Goal: Task Accomplishment & Management: Complete application form

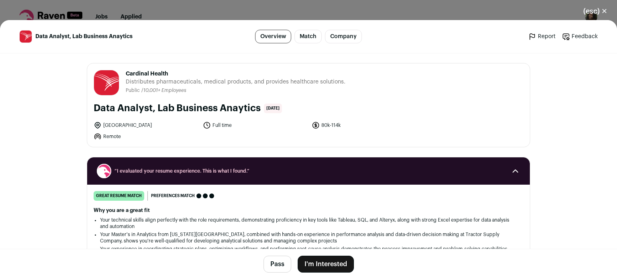
drag, startPoint x: 122, startPoint y: 73, endPoint x: 174, endPoint y: 67, distance: 52.1
click at [174, 67] on div "Cardinal Health cardinalhealth.com Public / Private Public Company size 10,001+…" at bounding box center [308, 104] width 442 height 83
drag, startPoint x: 258, startPoint y: 110, endPoint x: 119, endPoint y: 73, distance: 143.1
click at [119, 73] on div "Cardinal Health cardinalhealth.com Public / Private Public Company size 10,001+…" at bounding box center [308, 104] width 442 height 83
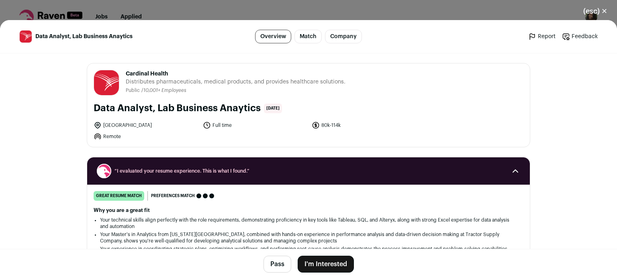
click at [50, 179] on main "Data Analyst, Lab Business Anaytics Overview Match Company Report Feedback Repo…" at bounding box center [308, 149] width 617 height 259
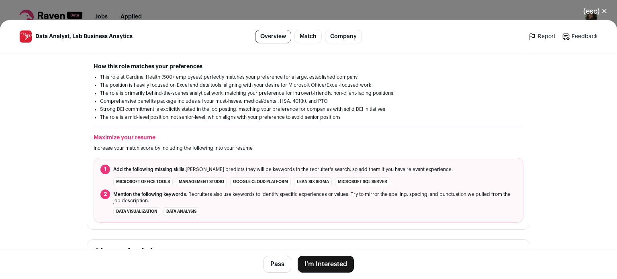
scroll to position [225, 0]
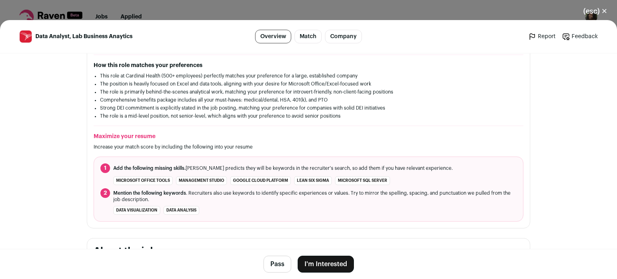
click at [324, 262] on button "I'm Interested" at bounding box center [325, 264] width 56 height 17
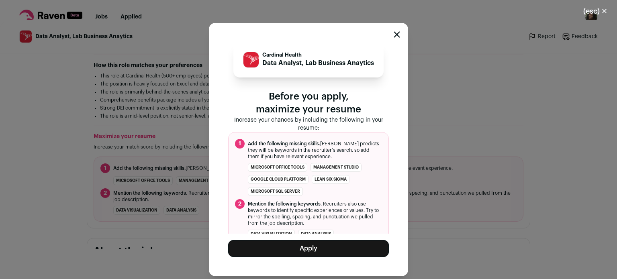
scroll to position [11, 0]
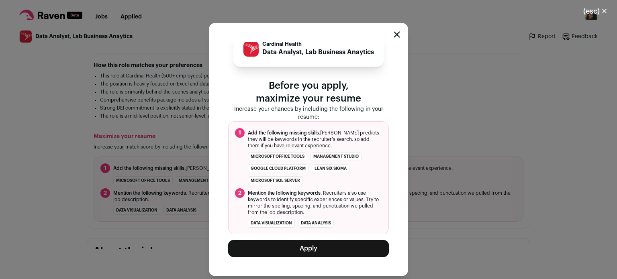
click at [315, 244] on button "Apply" at bounding box center [308, 248] width 161 height 17
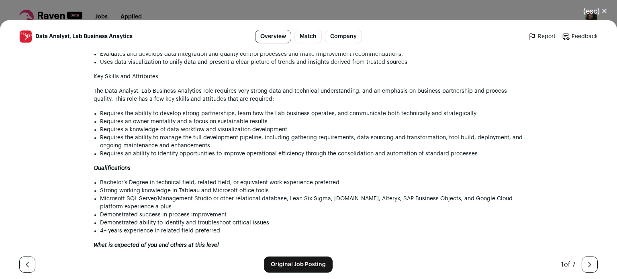
scroll to position [549, 0]
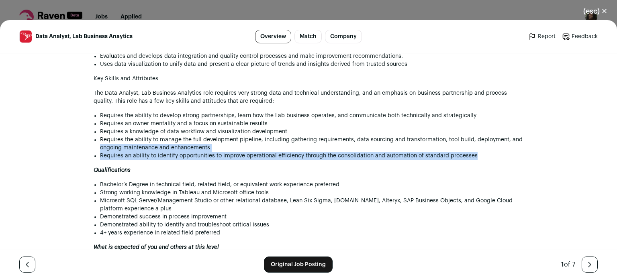
drag, startPoint x: 597, startPoint y: 156, endPoint x: 604, endPoint y: 136, distance: 21.1
click at [604, 136] on div "Data Analyst, Lab Business Anaytics Overview Match Company Report Feedback Repo…" at bounding box center [308, 149] width 617 height 259
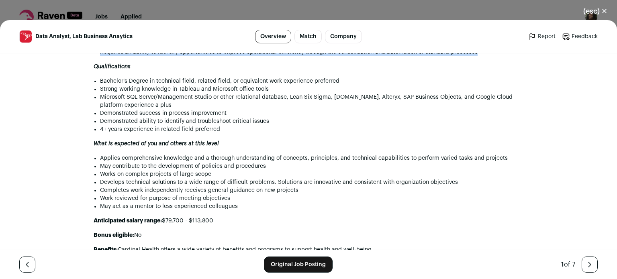
scroll to position [658, 0]
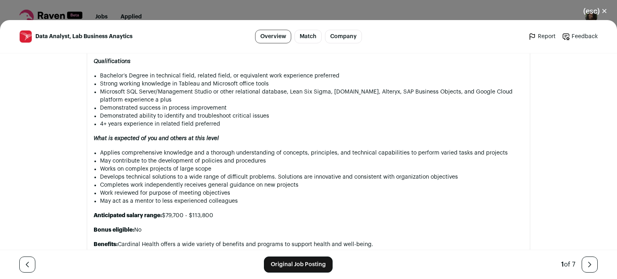
click at [382, 149] on li "Applies comprehensive knowledge and a thorough understanding of concepts, princ…" at bounding box center [311, 153] width 423 height 8
click at [340, 224] on div "What Lab Business Analytics contributes to Cardinal Health Lab Business Analyti…" at bounding box center [309, 139] width 430 height 617
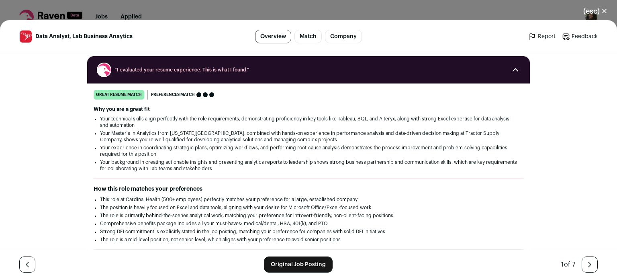
scroll to position [94, 0]
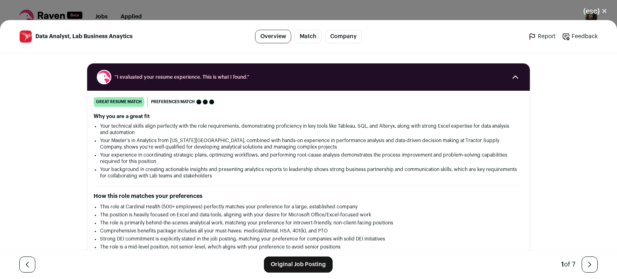
click at [588, 11] on button "(esc) ✕" at bounding box center [594, 11] width 43 height 18
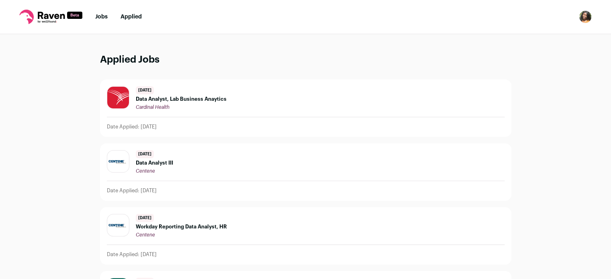
click at [172, 99] on span "Data Analyst, Lab Business Anaytics" at bounding box center [181, 99] width 91 height 6
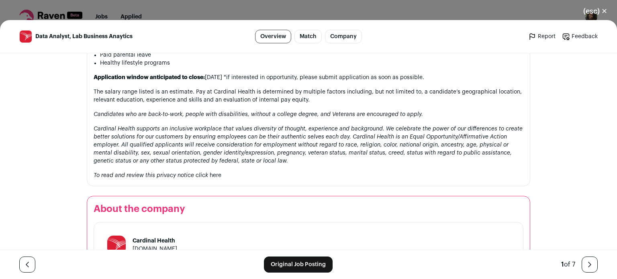
scroll to position [935, 0]
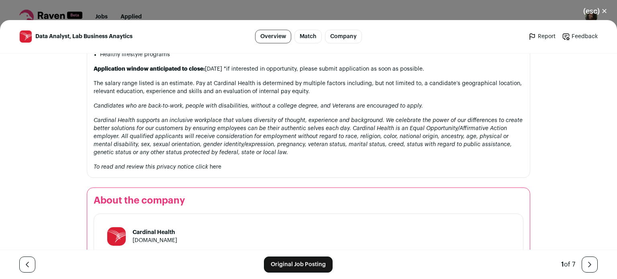
click at [312, 260] on link "Original Job Posting" at bounding box center [298, 265] width 69 height 16
click at [591, 10] on button "(esc) ✕" at bounding box center [594, 11] width 43 height 18
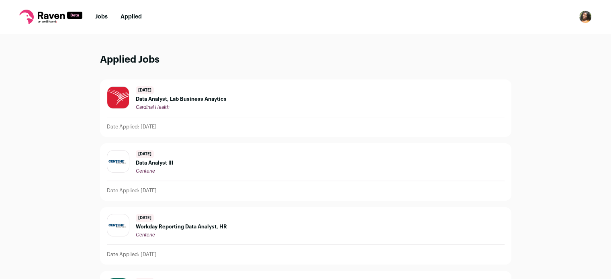
click at [93, 16] on nav "Jobs Applied Settings Notifications Preferences Resume Subscription FAQs Logout" at bounding box center [305, 17] width 611 height 34
click at [100, 18] on link "Jobs" at bounding box center [101, 17] width 12 height 6
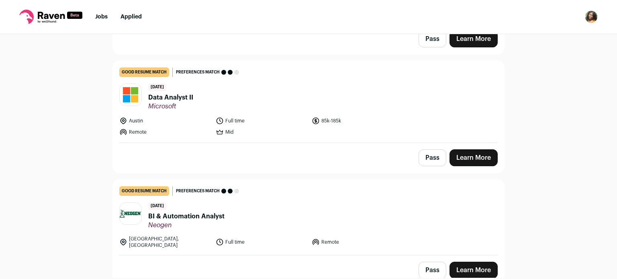
scroll to position [398, 0]
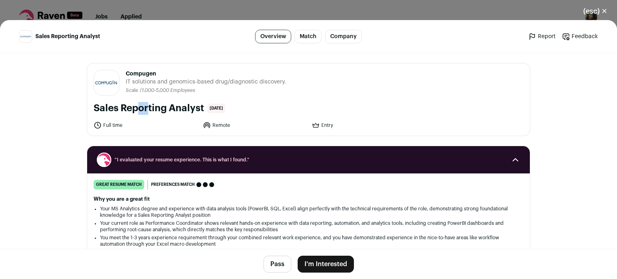
drag, startPoint x: 89, startPoint y: 109, endPoint x: 101, endPoint y: 109, distance: 11.6
click at [101, 109] on div "Compugen compugen.com Public / Private Private Valuation Unknown Company size 1…" at bounding box center [308, 99] width 442 height 72
drag, startPoint x: 120, startPoint y: 73, endPoint x: 168, endPoint y: 75, distance: 47.4
click at [168, 75] on header "Compugen compugen.com Public / Private Private Valuation Unknown Company size 1…" at bounding box center [309, 83] width 430 height 26
click at [273, 268] on button "Pass" at bounding box center [277, 264] width 28 height 17
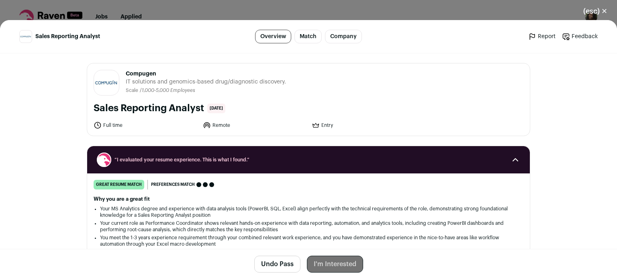
click at [596, 12] on button "(esc) ✕" at bounding box center [594, 11] width 43 height 18
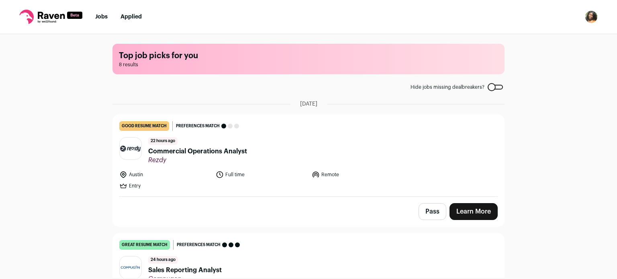
click at [591, 14] on img "Open dropdown" at bounding box center [590, 16] width 13 height 13
click at [552, 37] on link "Settings" at bounding box center [552, 37] width 89 height 19
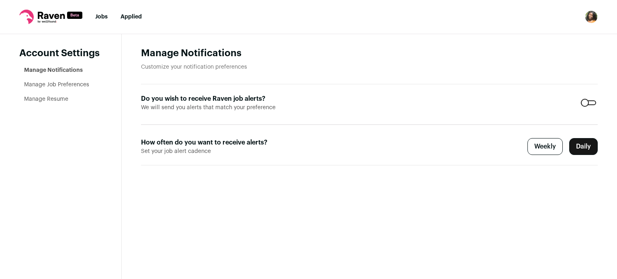
click at [36, 84] on link "Manage Job Preferences" at bounding box center [56, 85] width 65 height 6
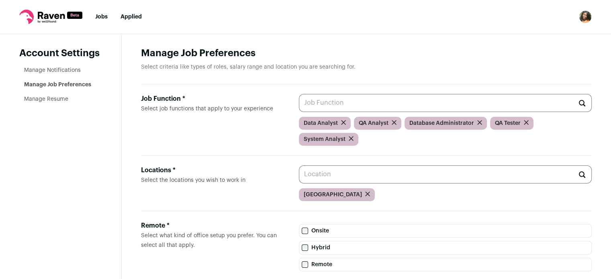
click at [100, 21] on nav "Jobs Applied Settings Notifications Preferences Resume Subscription FAQs Logout" at bounding box center [305, 17] width 611 height 34
click at [99, 18] on link "Jobs" at bounding box center [101, 17] width 12 height 6
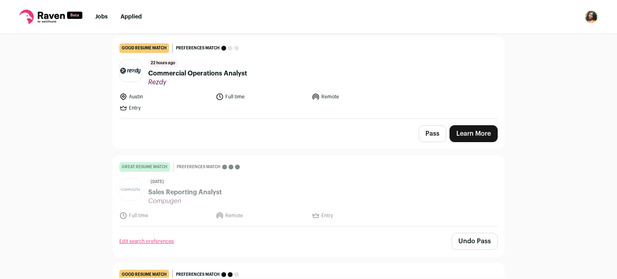
scroll to position [104, 0]
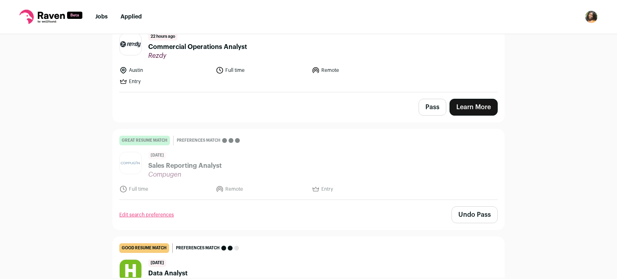
click at [183, 165] on span "Sales Reporting Analyst" at bounding box center [184, 166] width 73 height 10
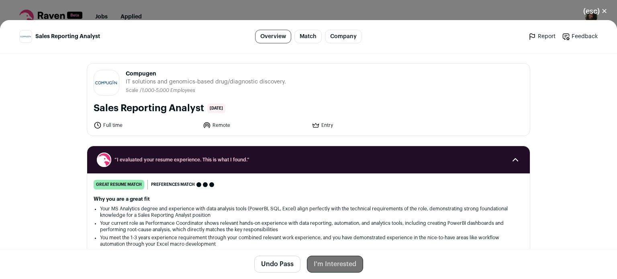
click at [579, 33] on link "Feedback" at bounding box center [580, 37] width 36 height 8
click at [605, 10] on button "(esc) ✕" at bounding box center [594, 11] width 43 height 18
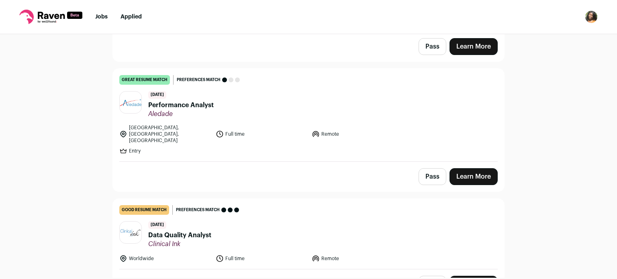
scroll to position [746, 0]
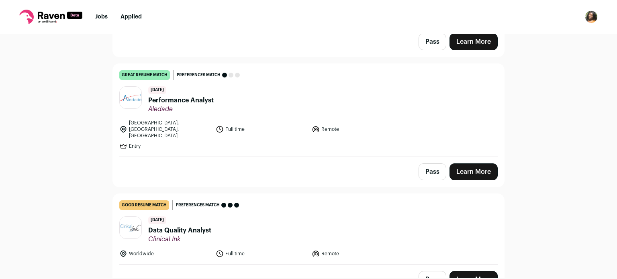
click at [180, 226] on span "Data Quality Analyst" at bounding box center [179, 231] width 63 height 10
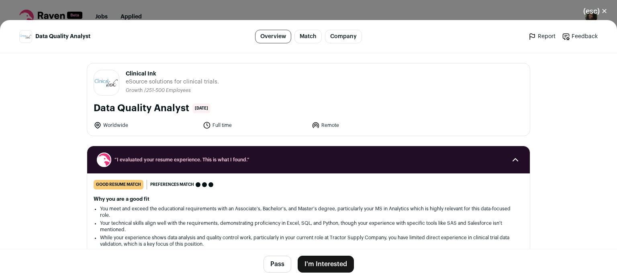
click at [244, 236] on li "While your experience shows data analysis and quality control work, particularl…" at bounding box center [308, 240] width 417 height 13
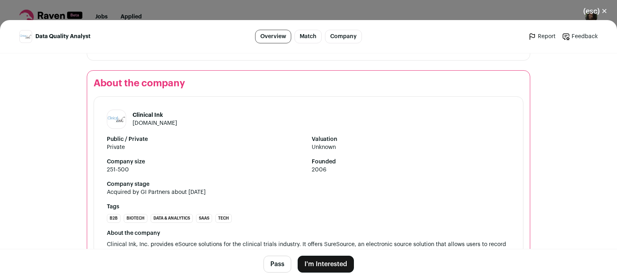
scroll to position [578, 0]
click at [272, 265] on button "Pass" at bounding box center [277, 264] width 28 height 17
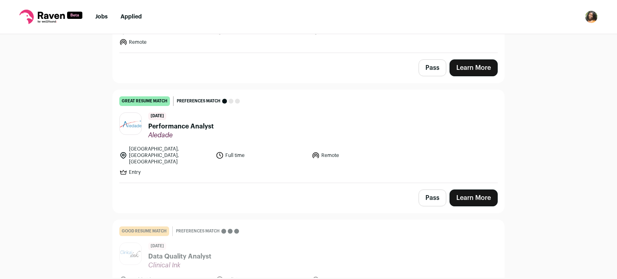
scroll to position [746, 0]
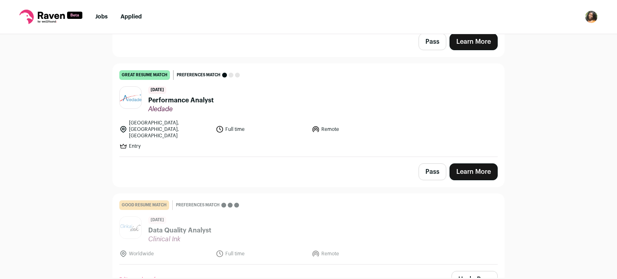
click at [196, 98] on span "Performance Analyst" at bounding box center [180, 101] width 65 height 10
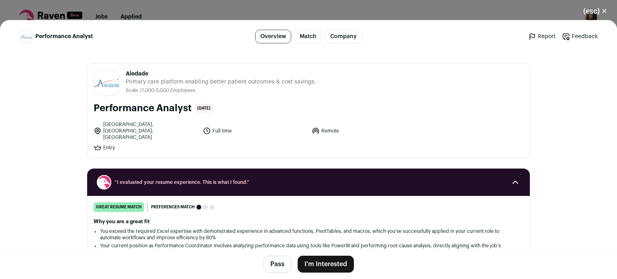
click at [263, 242] on li "Your current position as Performance Coordinator involves analyzing performance…" at bounding box center [308, 248] width 417 height 13
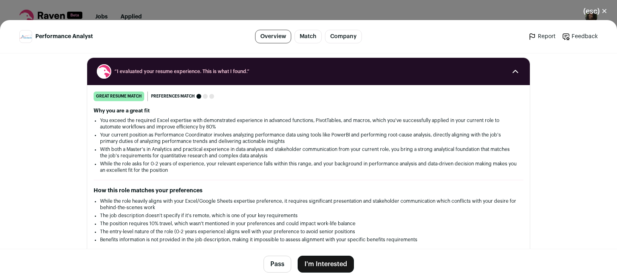
scroll to position [161, 0]
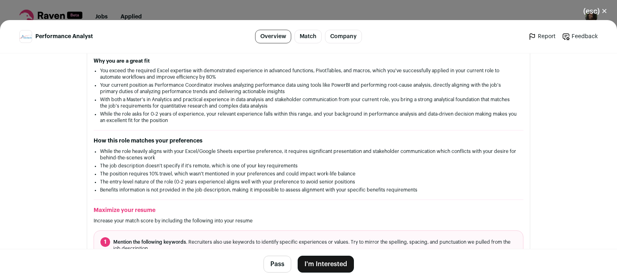
click at [599, 12] on button "(esc) ✕" at bounding box center [594, 11] width 43 height 18
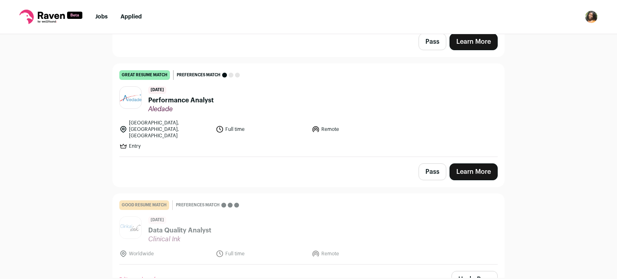
click at [56, 130] on div "Top job picks for you 8 results Hide jobs missing dealbreakers? August 30th, 20…" at bounding box center [308, 156] width 617 height 244
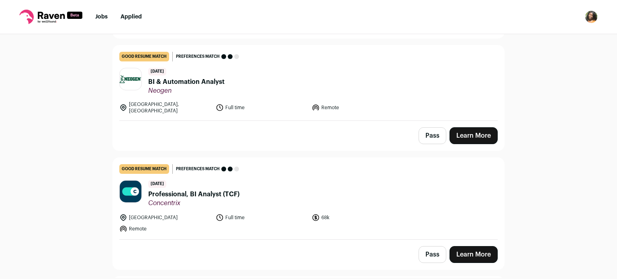
scroll to position [538, 0]
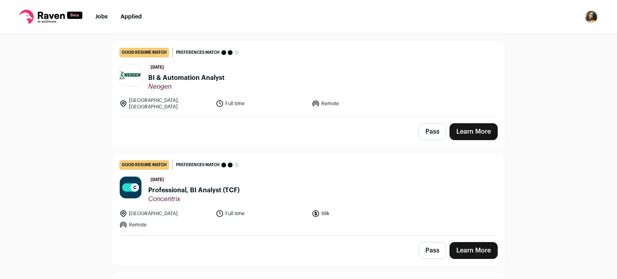
click at [193, 187] on span "Professional, BI Analyst (TCF)" at bounding box center [193, 190] width 91 height 10
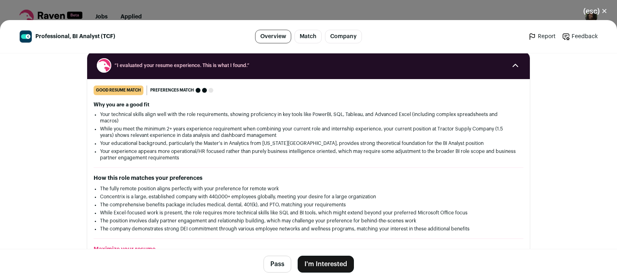
scroll to position [118, 0]
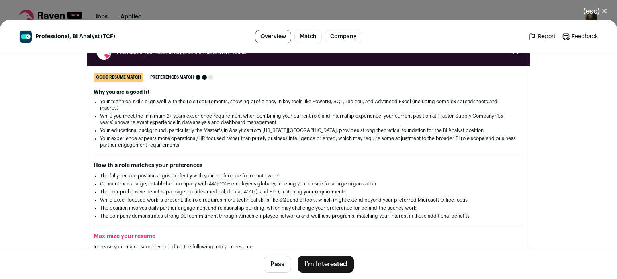
click at [601, 12] on button "(esc) ✕" at bounding box center [594, 11] width 43 height 18
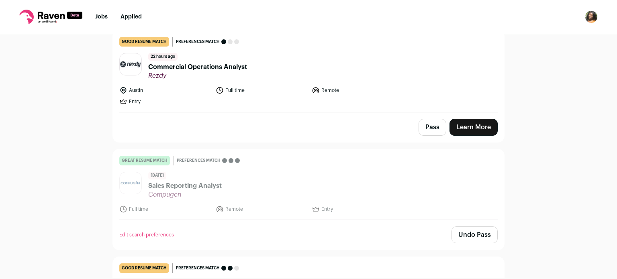
scroll to position [86, 0]
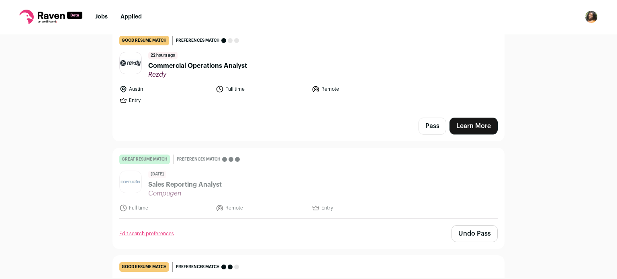
click at [233, 67] on span "Commercial Operations Analyst" at bounding box center [197, 66] width 99 height 10
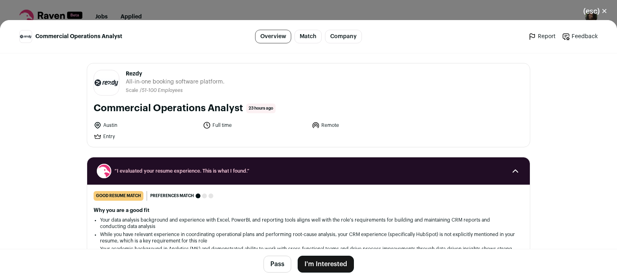
scroll to position [102, 0]
click at [247, 207] on h2 "Why you are a good fit" at bounding box center [309, 210] width 430 height 6
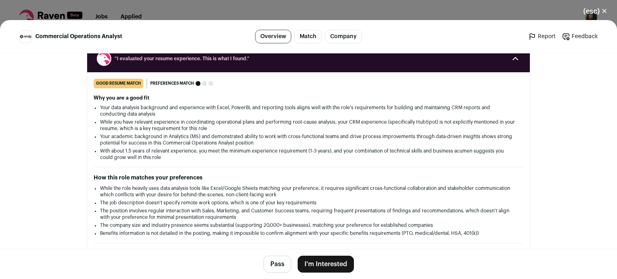
scroll to position [128, 0]
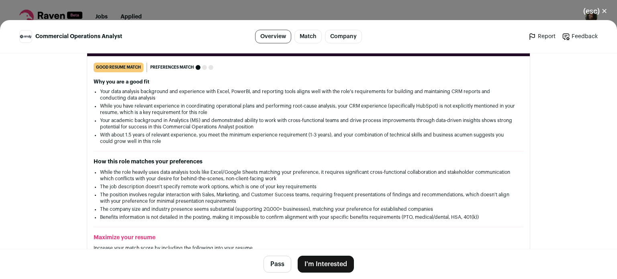
click at [596, 20] on header "Commercial Operations Analyst Overview Match Company Report Feedback Report Fee…" at bounding box center [308, 36] width 617 height 33
click at [591, 14] on button "(esc) ✕" at bounding box center [594, 11] width 43 height 18
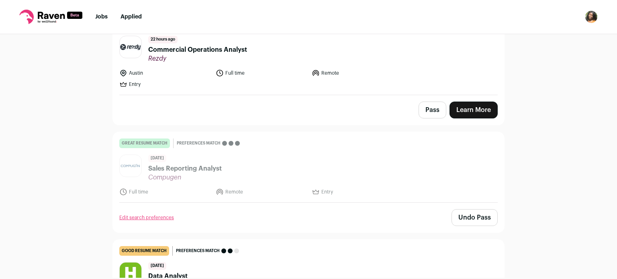
click at [177, 276] on span "Data Analyst" at bounding box center [167, 276] width 39 height 10
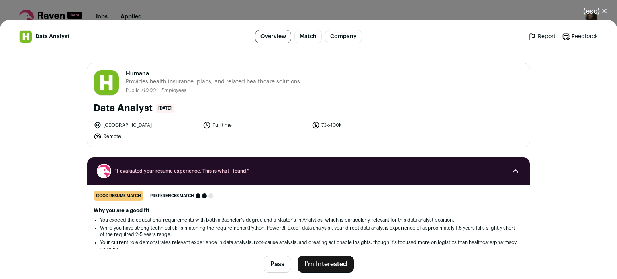
click at [219, 220] on li "You exceed the educational requirements with both a Bachelor's degree and a Mas…" at bounding box center [308, 220] width 417 height 6
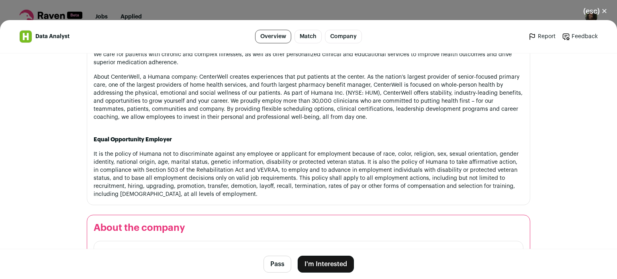
scroll to position [996, 0]
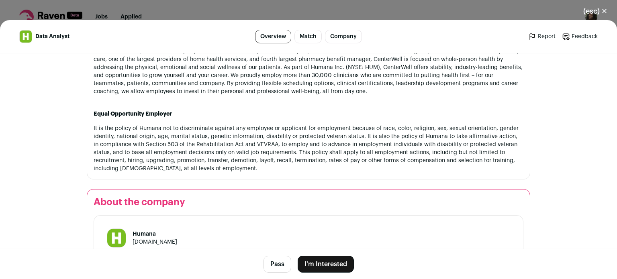
click at [592, 14] on button "(esc) ✕" at bounding box center [594, 11] width 43 height 18
